Goal: Information Seeking & Learning: Learn about a topic

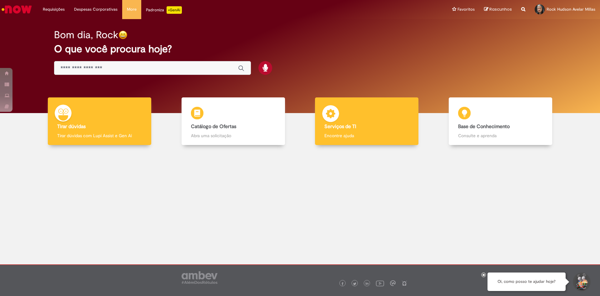
click at [343, 102] on div "Serviços de TI Serviços de TI Encontre ajuda" at bounding box center [367, 121] width 104 height 48
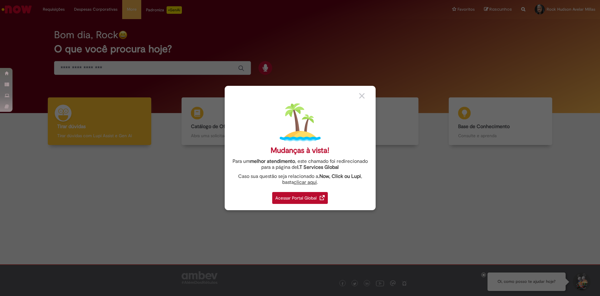
click at [307, 196] on div "Acessar Portal Global" at bounding box center [300, 198] width 56 height 12
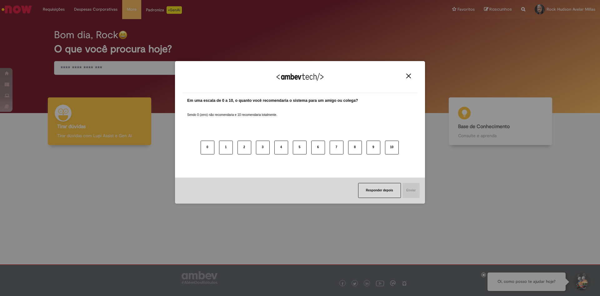
click at [411, 76] on img "Close" at bounding box center [409, 75] width 5 height 5
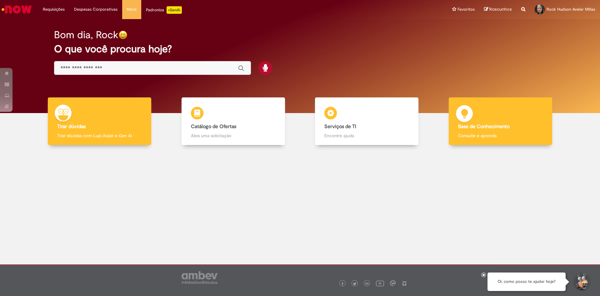
click at [544, 138] on div "Base de Conhecimento Base de Conhecimento Consulte e aprenda" at bounding box center [501, 121] width 104 height 48
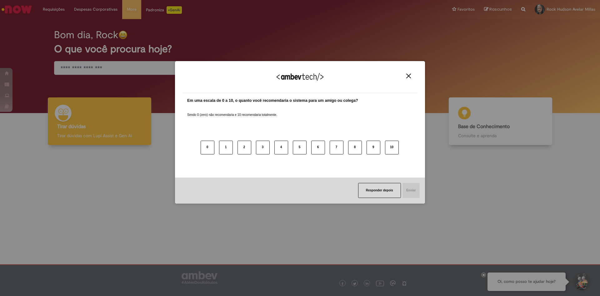
click at [408, 69] on div "Agradecemos seu feedback!" at bounding box center [300, 80] width 235 height 24
click at [409, 75] on button "Close" at bounding box center [409, 75] width 8 height 5
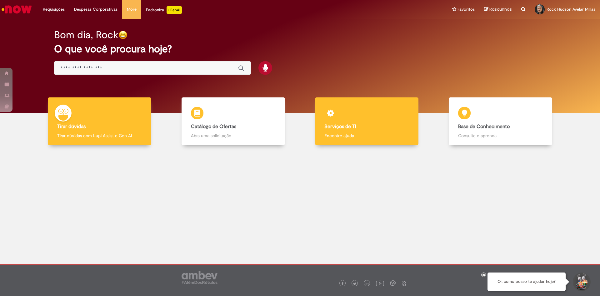
click at [327, 128] on b "Serviços de TI" at bounding box center [341, 126] width 32 height 6
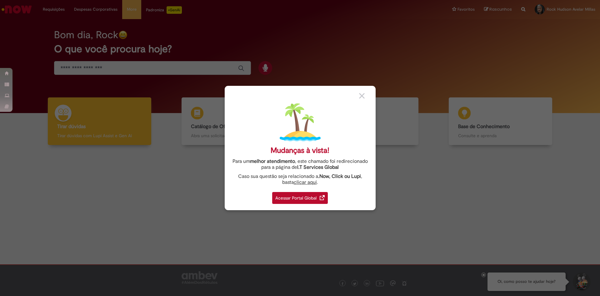
click at [297, 193] on div "Acessar Portal Global" at bounding box center [300, 198] width 56 height 12
